Goal: Task Accomplishment & Management: Complete application form

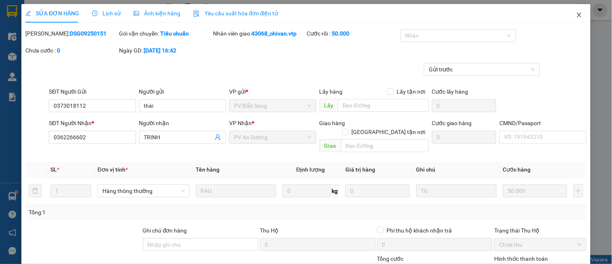
click at [570, 19] on span "Close" at bounding box center [579, 15] width 23 height 23
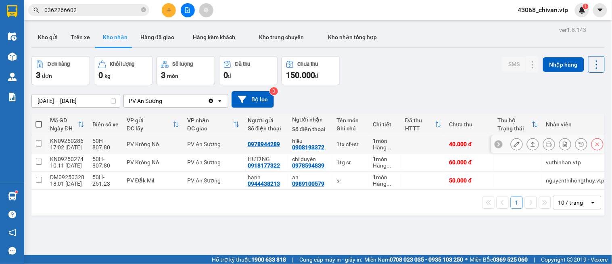
click at [530, 144] on button at bounding box center [533, 144] width 11 height 14
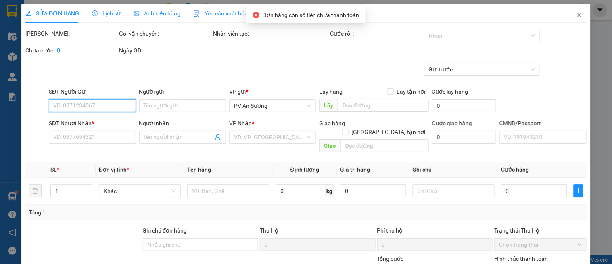
type input "0978944289"
type input "0908193372"
type input "hiếu"
type input "40.000"
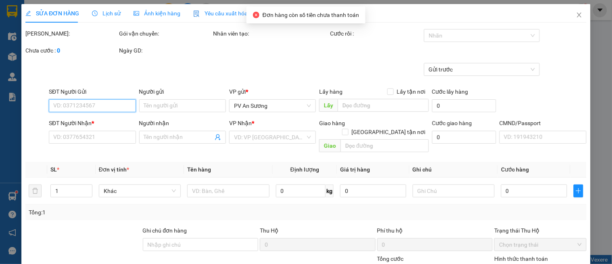
type input "2.000"
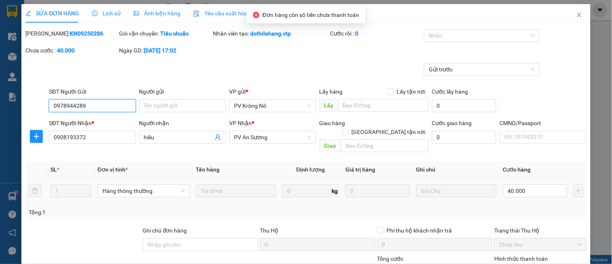
scroll to position [118, 0]
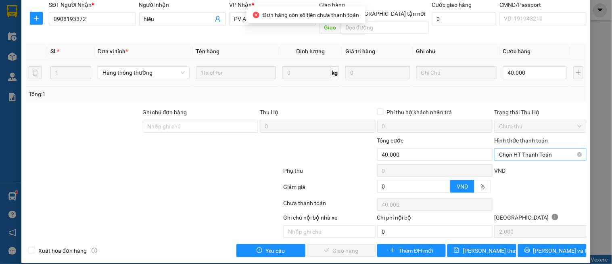
click at [532, 149] on span "Chọn HT Thanh Toán" at bounding box center [540, 155] width 82 height 12
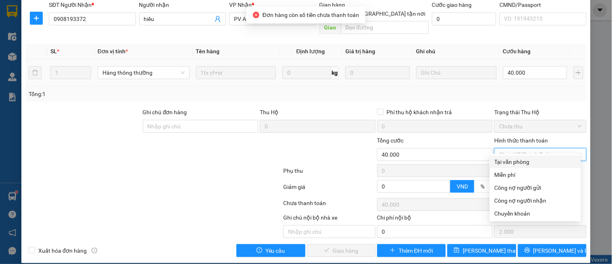
click at [523, 159] on div "Tại văn phòng" at bounding box center [536, 161] width 82 height 9
type input "0"
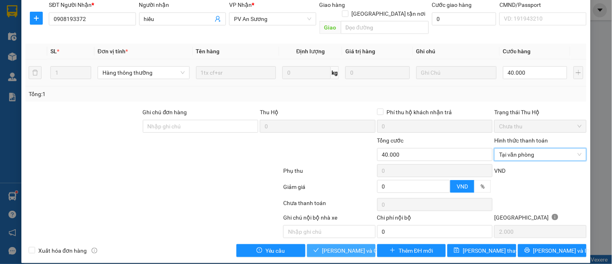
drag, startPoint x: 343, startPoint y: 243, endPoint x: 359, endPoint y: 220, distance: 27.9
click at [343, 246] on span "[PERSON_NAME] và Giao hàng" at bounding box center [360, 250] width 77 height 9
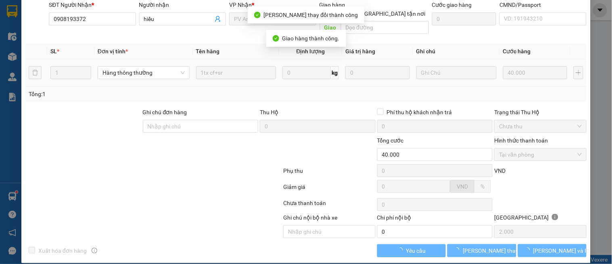
scroll to position [0, 0]
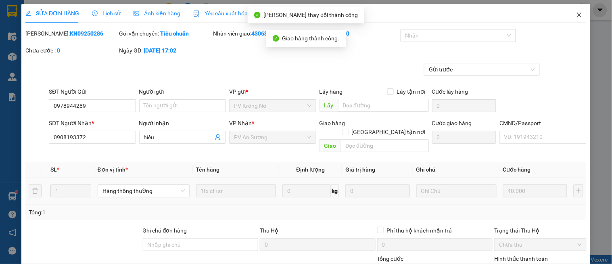
click at [576, 14] on icon "close" at bounding box center [579, 15] width 6 height 6
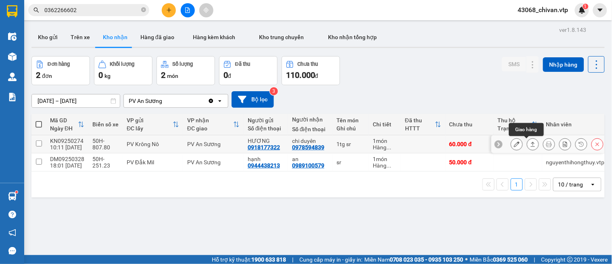
click at [528, 143] on button at bounding box center [533, 144] width 11 height 14
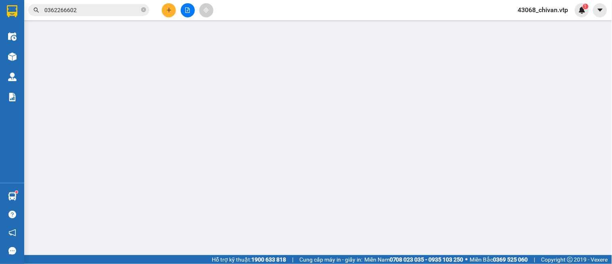
type input "0918177322"
type input "HƯƠNG"
type input "0978594839"
type input "chi duyên"
type input "60.000"
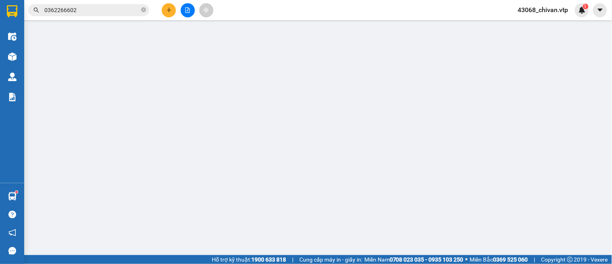
type input "60.000"
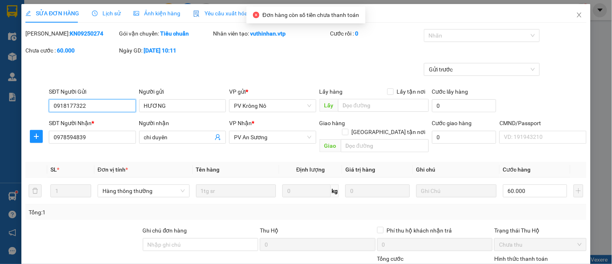
type input "3.000"
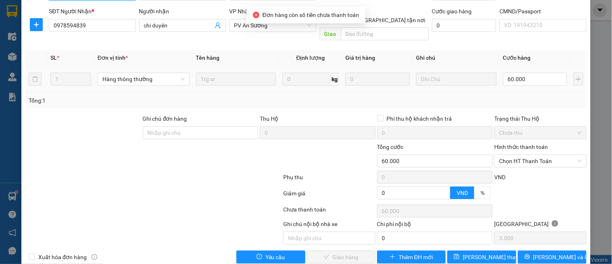
scroll to position [118, 0]
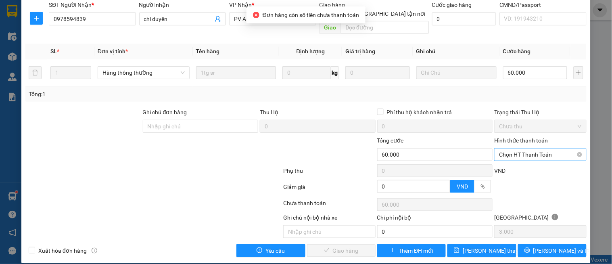
click at [517, 149] on span "Chọn HT Thanh Toán" at bounding box center [540, 155] width 82 height 12
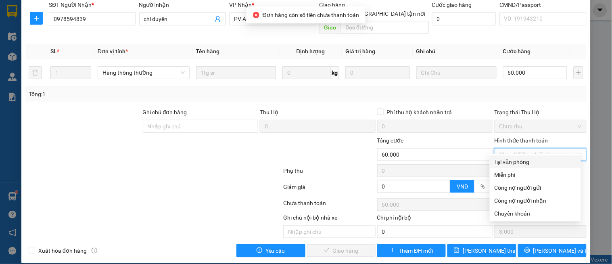
drag, startPoint x: 518, startPoint y: 157, endPoint x: 505, endPoint y: 171, distance: 19.4
click at [518, 158] on div "Tại văn phòng" at bounding box center [536, 161] width 82 height 9
type input "0"
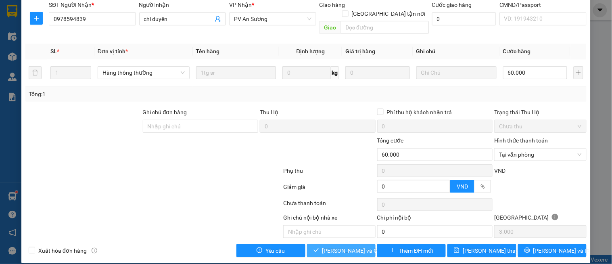
click at [348, 246] on span "[PERSON_NAME] và Giao hàng" at bounding box center [360, 250] width 77 height 9
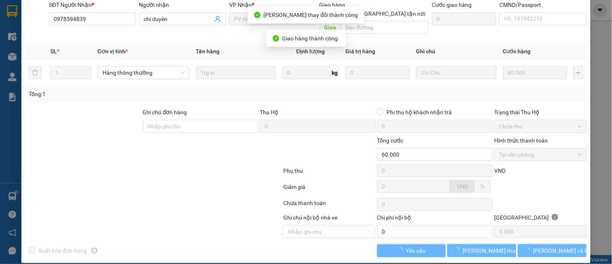
scroll to position [0, 0]
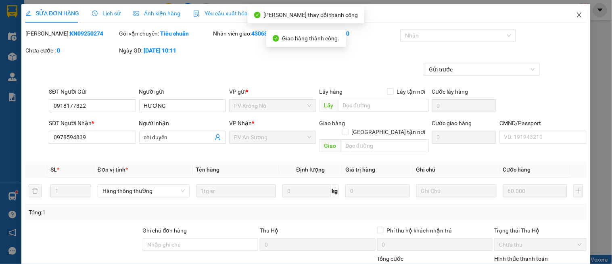
click at [578, 18] on span "Close" at bounding box center [579, 15] width 23 height 23
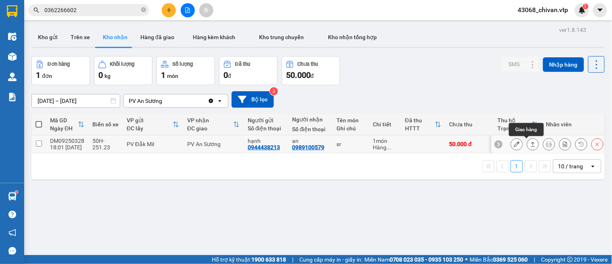
click at [528, 146] on button at bounding box center [533, 144] width 11 height 14
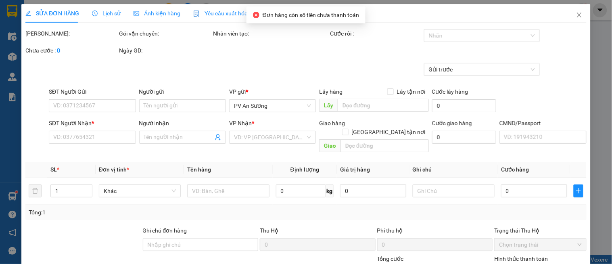
type input "0944438213"
type input "hạnh"
type input "0989100579"
type input "an"
type input "50.000"
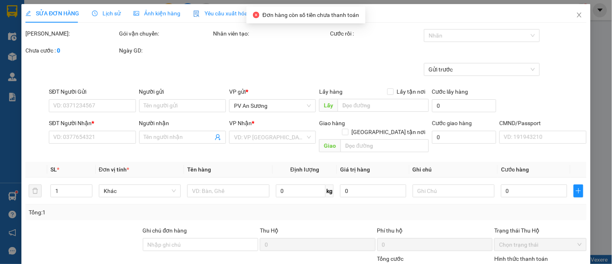
type input "50.000"
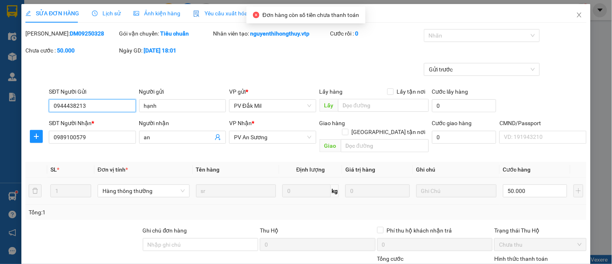
type input "2.500"
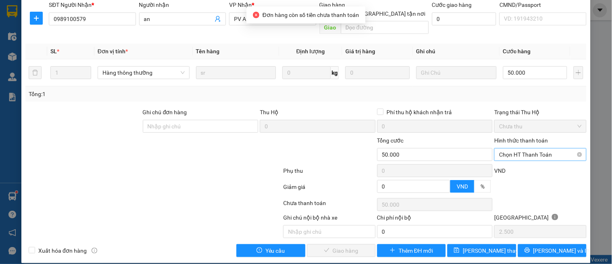
click at [505, 149] on span "Chọn HT Thanh Toán" at bounding box center [540, 155] width 82 height 12
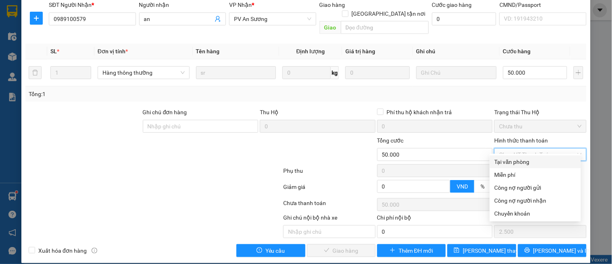
click at [511, 159] on div "Tại văn phòng" at bounding box center [536, 161] width 82 height 9
type input "0"
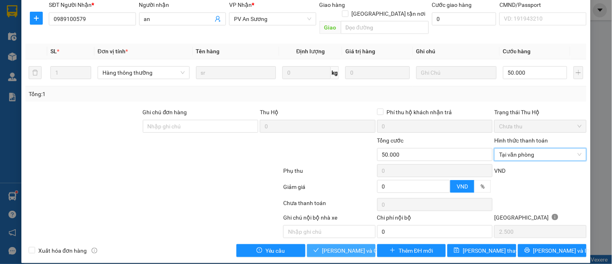
click at [332, 246] on span "[PERSON_NAME] và Giao hàng" at bounding box center [360, 250] width 77 height 9
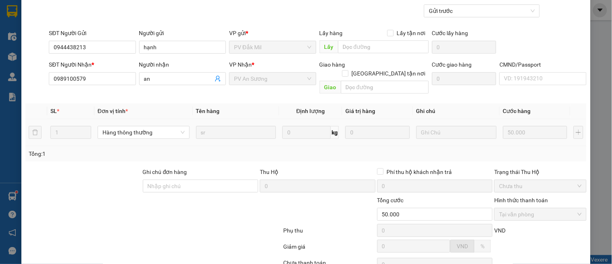
scroll to position [0, 0]
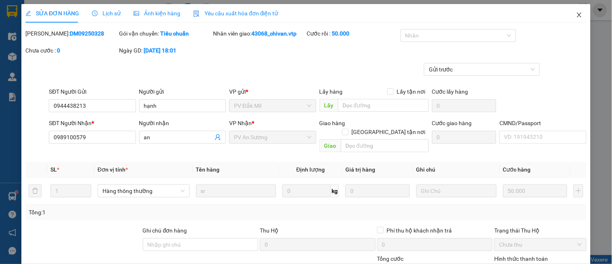
click at [569, 17] on span "Close" at bounding box center [579, 15] width 23 height 23
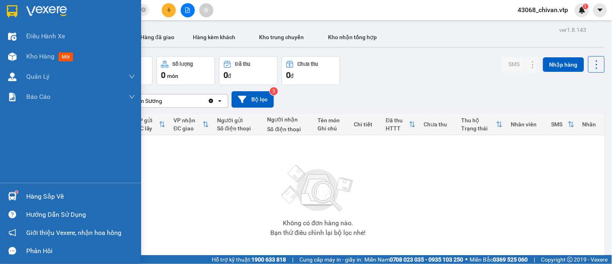
click at [35, 196] on div "Hàng sắp về" at bounding box center [80, 197] width 109 height 12
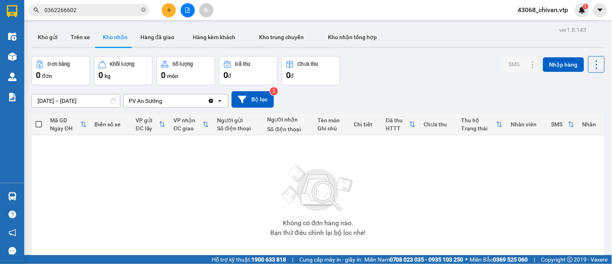
click at [383, 194] on section "Kết quả tìm kiếm ( 1 ) Bộ lọc Mã ĐH Trạng thái Món hàng Thu hộ Tổng cước Chưa c…" at bounding box center [306, 132] width 612 height 264
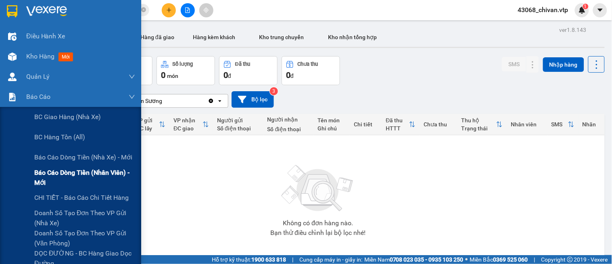
click at [99, 172] on span "Báo cáo dòng tiền (nhân viên) - mới" at bounding box center [84, 177] width 101 height 20
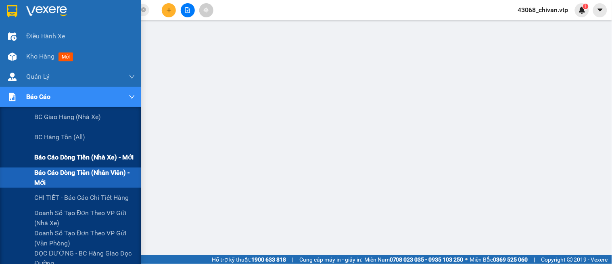
click at [80, 155] on span "Báo cáo dòng tiền (nhà xe) - mới" at bounding box center [83, 157] width 99 height 10
